Goal: Information Seeking & Learning: Learn about a topic

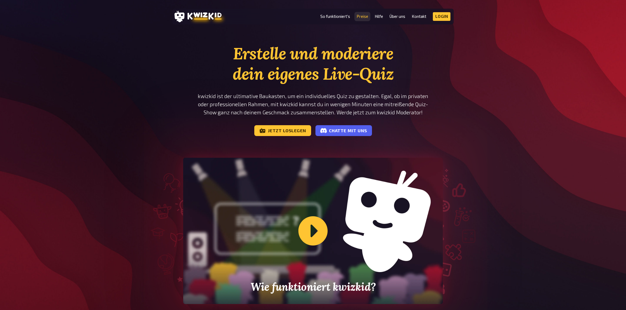
click at [363, 17] on link "Preise" at bounding box center [363, 16] width 12 height 5
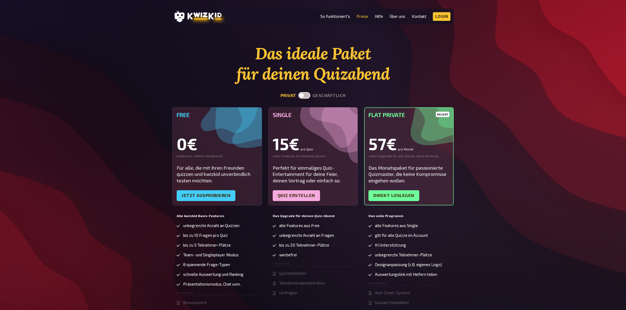
click at [315, 97] on button "geschäftlich" at bounding box center [328, 95] width 33 height 5
checkbox input "true"
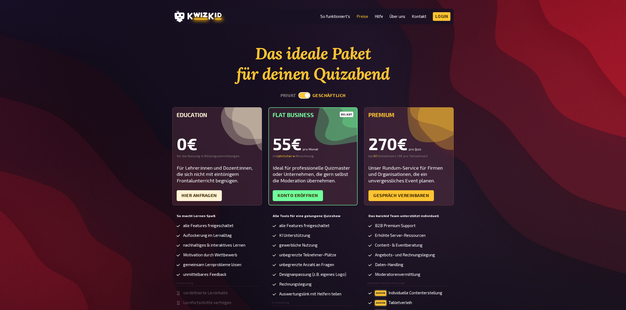
click at [191, 17] on icon at bounding box center [204, 16] width 34 height 8
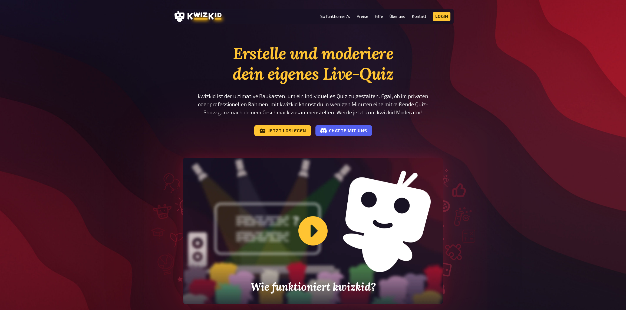
drag, startPoint x: 432, startPoint y: 41, endPoint x: 422, endPoint y: 33, distance: 12.9
click at [363, 17] on link "Preise" at bounding box center [363, 16] width 12 height 5
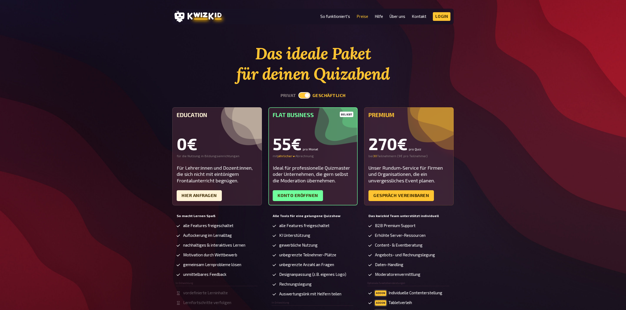
click at [568, 140] on div "Das ideale Paket für deinen Quizabend privat geschäftlich Education 0€ für die …" at bounding box center [313, 194] width 626 height 303
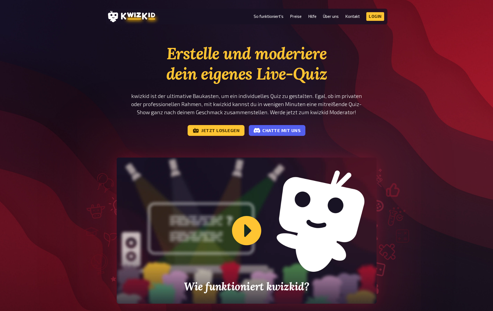
click at [420, 167] on div "Erstelle und moderiere dein eigenes Live-Quiz kwizkid ist der ultimative Baukas…" at bounding box center [246, 188] width 493 height 290
click at [423, 189] on div "Erstelle und moderiere dein eigenes Live-Quiz kwizkid ist der ultimative Baukas…" at bounding box center [246, 188] width 493 height 290
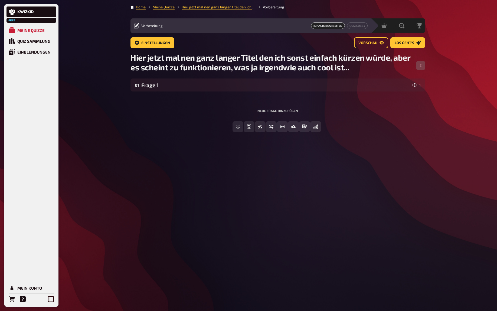
click at [386, 225] on div "Home Meine Quizze Hier jetzt mal nen ganz langer Titel den ich sonst einfach kü…" at bounding box center [277, 155] width 303 height 311
click at [443, 153] on div "Free Meine Quizze Quiz Sammlung Einblendungen Mein Konto Home Meine Quizze Hier…" at bounding box center [248, 155] width 497 height 311
click at [179, 190] on div "Home Meine Quizze Hier jetzt mal nen ganz langer Titel den ich sonst einfach kü…" at bounding box center [277, 155] width 303 height 311
click at [467, 120] on div "Free Meine Quizze Quiz Sammlung Einblendungen Mein Konto Home Meine Quizze Hier…" at bounding box center [248, 155] width 497 height 311
click at [296, 191] on div "Home Meine Quizze Hier jetzt mal nen ganz langer Titel den ich sonst einfach kü…" at bounding box center [277, 155] width 303 height 311
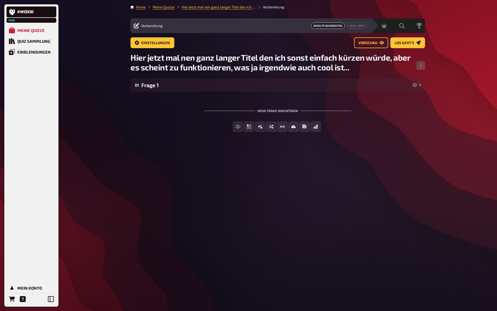
click at [366, 154] on div "Home Meine Quizze Hier jetzt mal nen ganz langer Titel den ich sonst einfach kü…" at bounding box center [277, 155] width 303 height 311
